Goal: Information Seeking & Learning: Learn about a topic

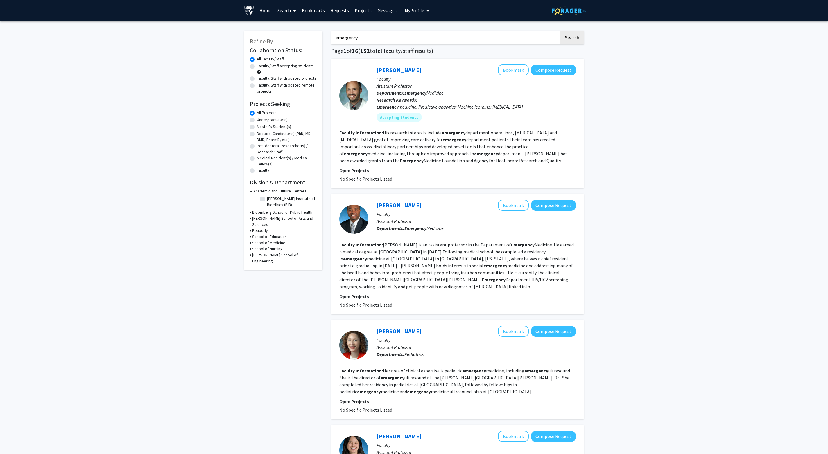
scroll to position [0, 147]
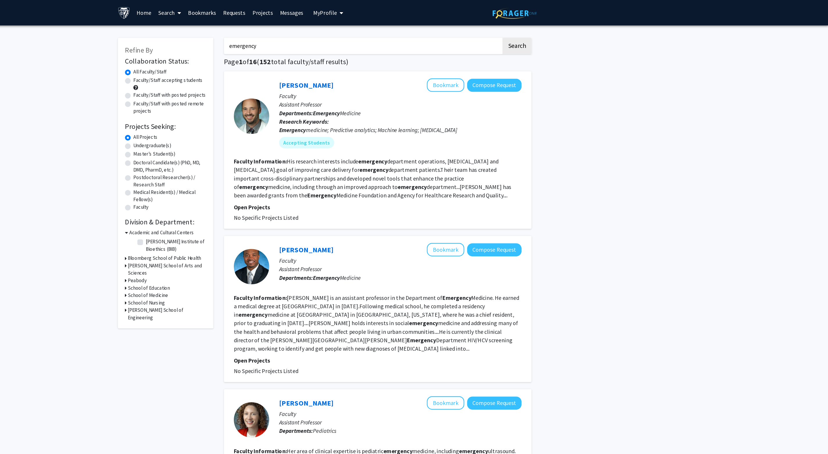
click at [339, 142] on section "Faculty Information: His research interests include emergency department operat…" at bounding box center [457, 146] width 237 height 35
click at [339, 144] on fg-read-more "His research interests include emergency department operations, [MEDICAL_DATA] …" at bounding box center [453, 147] width 228 height 34
click at [377, 122] on mat-chip "Accepting Students" at bounding box center [399, 117] width 45 height 9
click at [368, 125] on div "[PERSON_NAME] Bookmark Compose Request Faculty Assistant Professor Departments:…" at bounding box center [471, 96] width 207 height 62
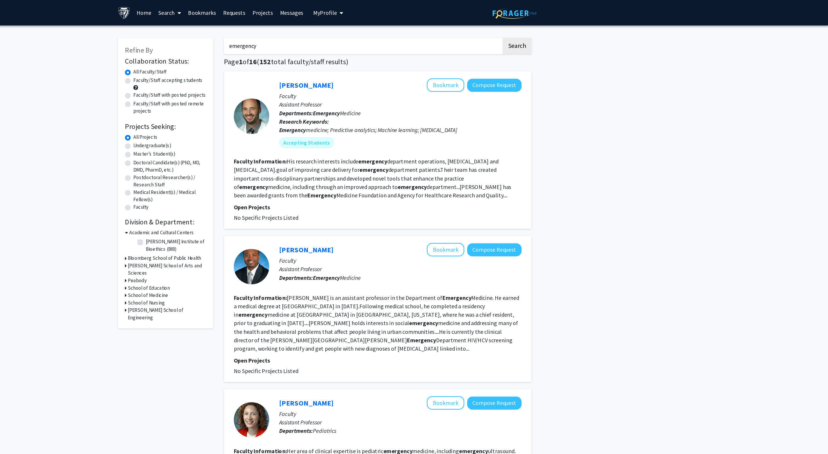
click at [339, 101] on div at bounding box center [353, 95] width 29 height 29
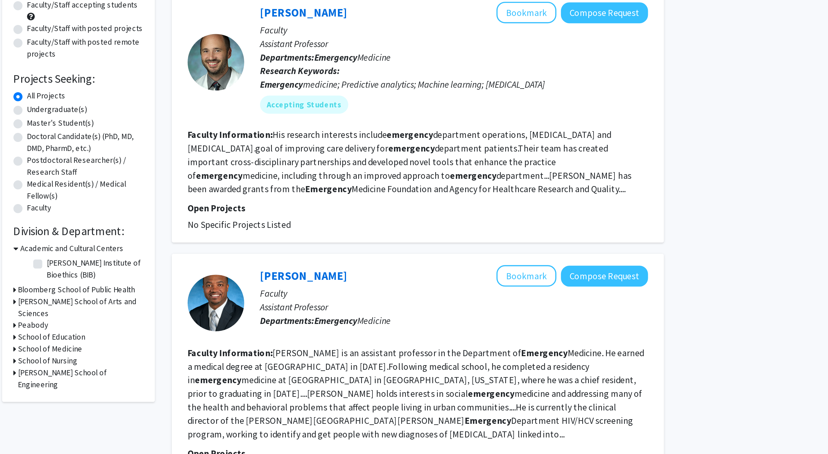
scroll to position [2, 0]
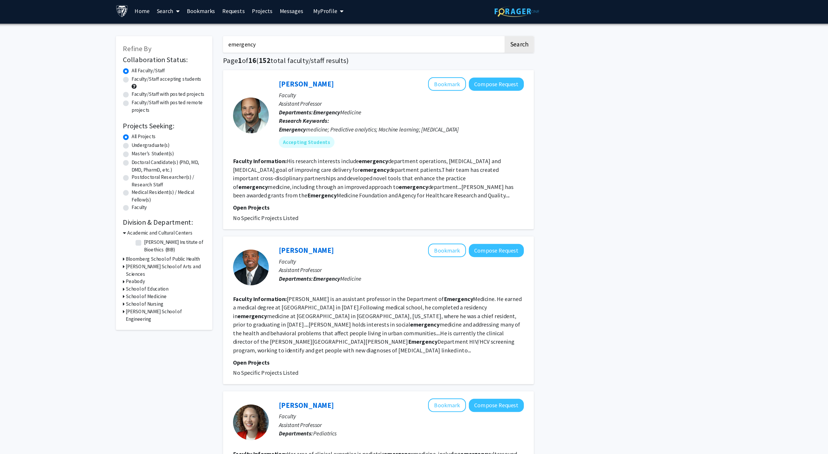
click at [339, 101] on div at bounding box center [353, 93] width 29 height 29
click at [377, 70] on link "[PERSON_NAME]" at bounding box center [399, 68] width 45 height 7
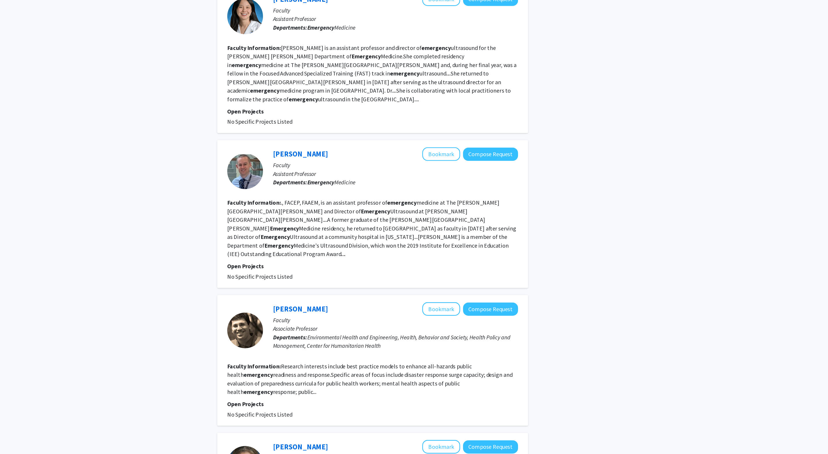
scroll to position [404, 0]
